Goal: Transaction & Acquisition: Purchase product/service

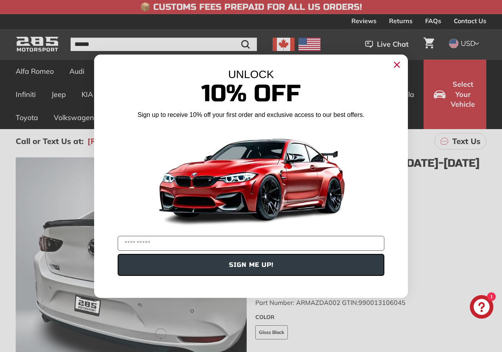
click at [396, 64] on circle "Close dialog" at bounding box center [397, 64] width 12 height 12
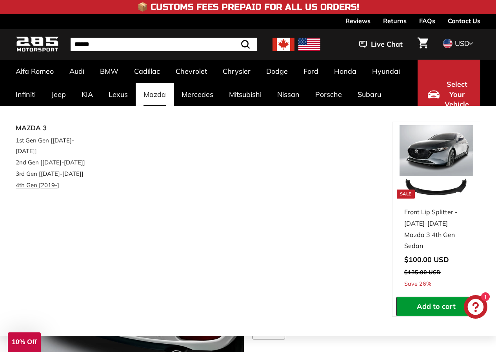
click at [29, 179] on link "4th Gen [2019-]" at bounding box center [53, 184] width 74 height 11
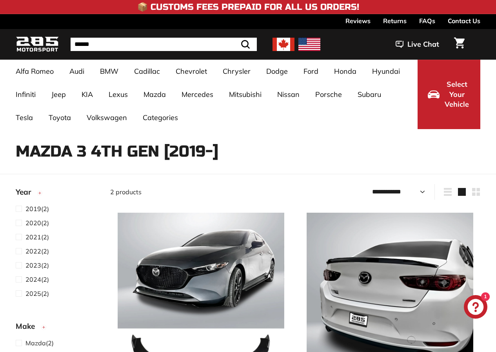
select select "**********"
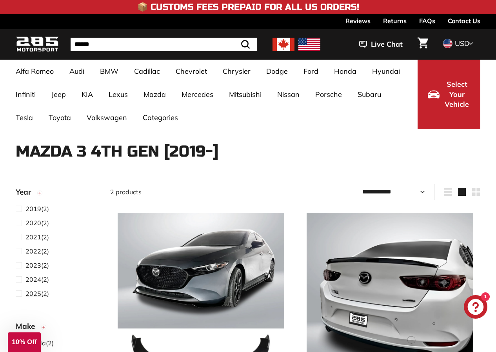
click at [37, 295] on span "2025" at bounding box center [34, 294] width 16 height 8
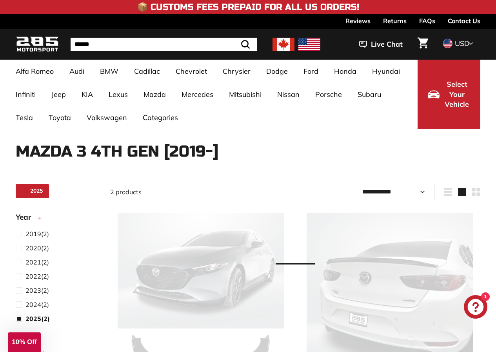
scroll to position [20, 0]
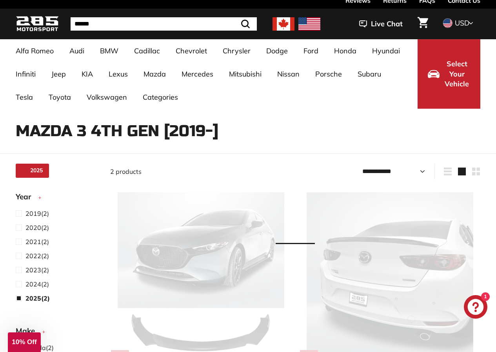
select select "**********"
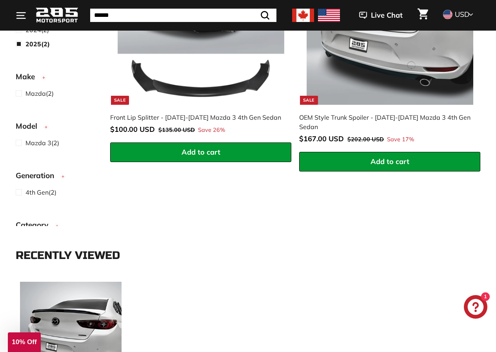
scroll to position [256, 0]
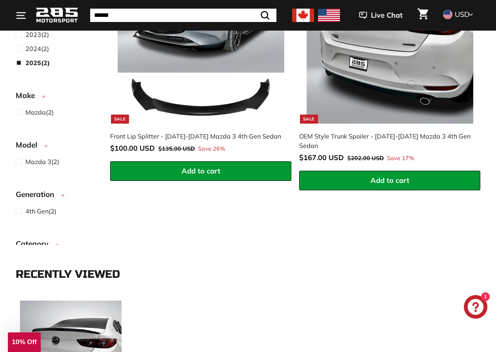
click at [401, 113] on img at bounding box center [390, 40] width 167 height 167
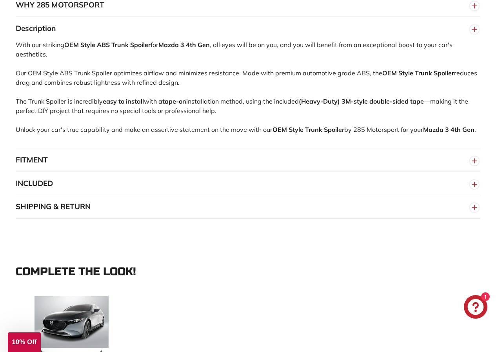
scroll to position [510, 0]
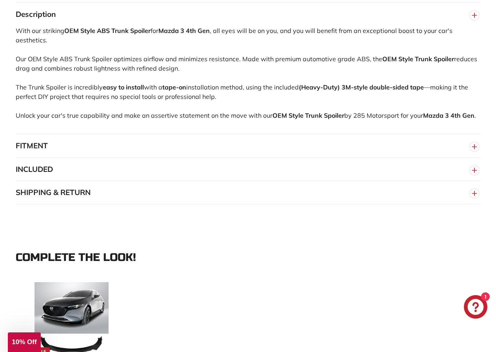
click at [67, 154] on button "FITMENT" at bounding box center [248, 146] width 465 height 24
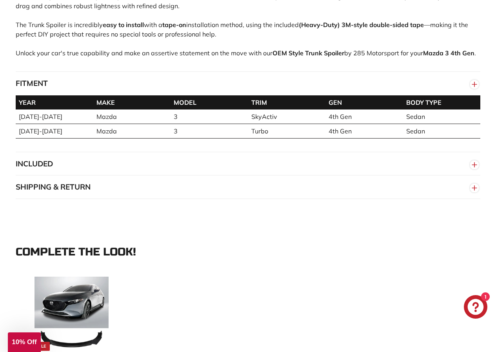
scroll to position [589, 0]
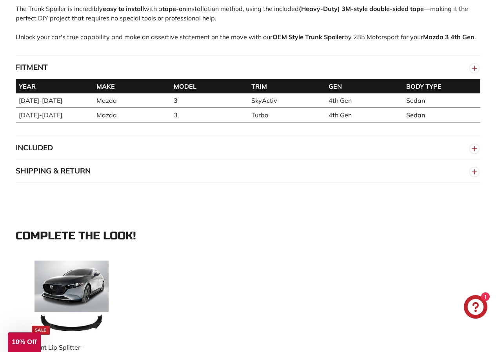
click at [63, 153] on button "INCLUDED" at bounding box center [248, 148] width 465 height 24
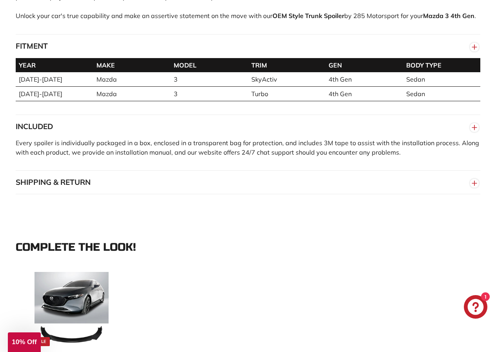
scroll to position [628, 0]
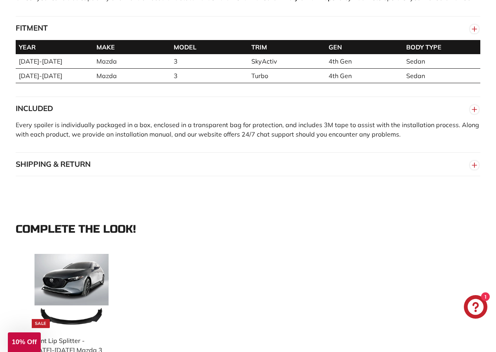
click at [195, 169] on button "SHIPPING & RETURN" at bounding box center [248, 165] width 465 height 24
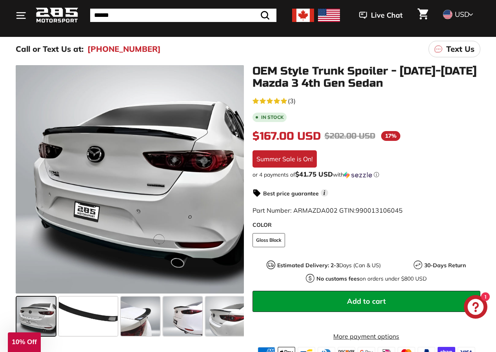
scroll to position [78, 0]
